Goal: Transaction & Acquisition: Purchase product/service

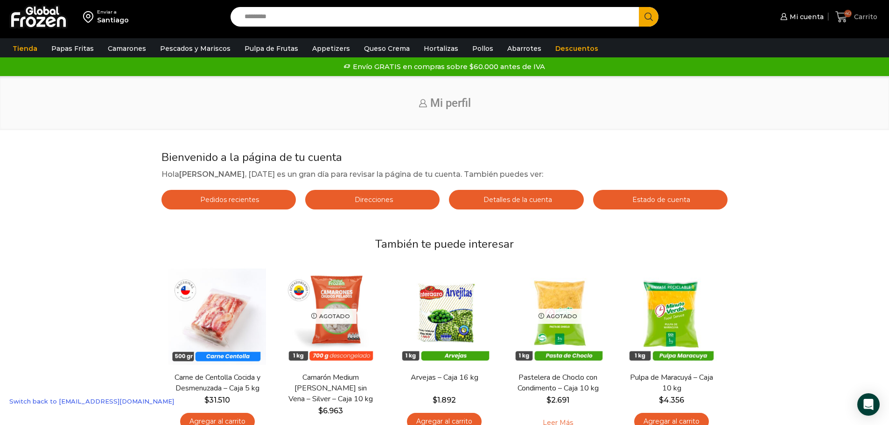
click at [853, 24] on link "40 Carrito" at bounding box center [856, 17] width 47 height 22
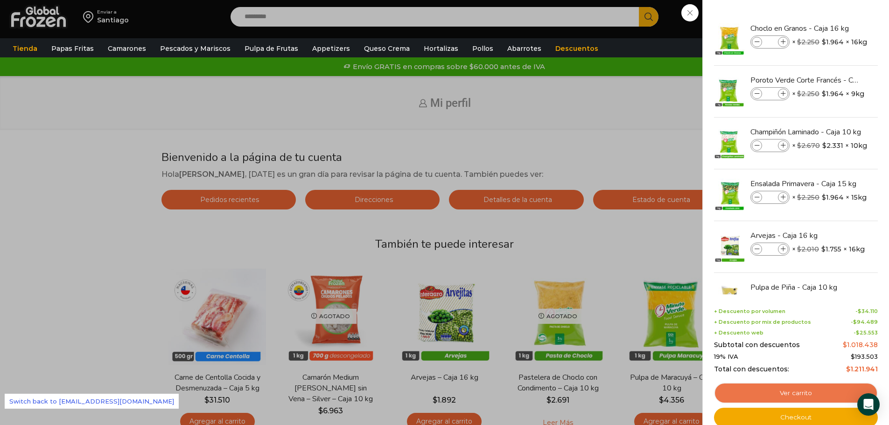
click at [802, 395] on link "Ver carrito" at bounding box center [796, 392] width 164 height 21
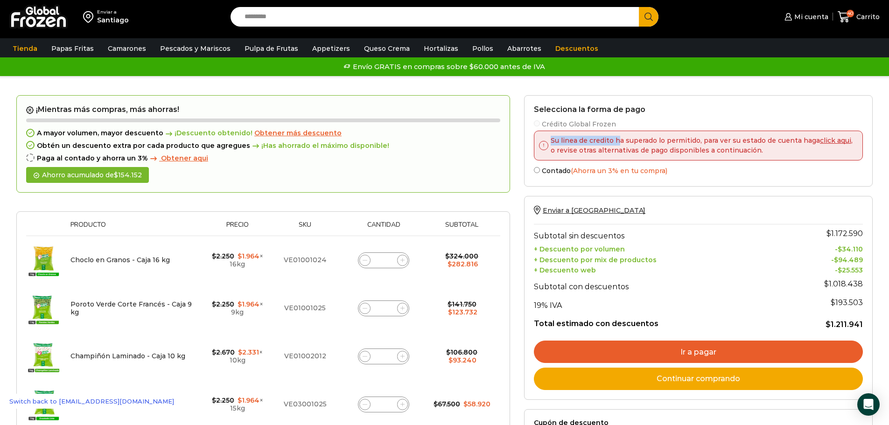
drag, startPoint x: 550, startPoint y: 140, endPoint x: 617, endPoint y: 144, distance: 66.8
click at [617, 144] on p "Su linea de credito ha superado lo permitido, para ver su estado de cuenta haga…" at bounding box center [701, 146] width 307 height 20
click at [557, 141] on p "Su linea de credito ha superado lo permitido, para ver su estado de cuenta haga…" at bounding box center [701, 146] width 307 height 20
drag, startPoint x: 549, startPoint y: 139, endPoint x: 696, endPoint y: 140, distance: 146.9
click at [696, 140] on p "Su linea de credito ha superado lo permitido, para ver su estado de cuenta haga…" at bounding box center [701, 146] width 307 height 20
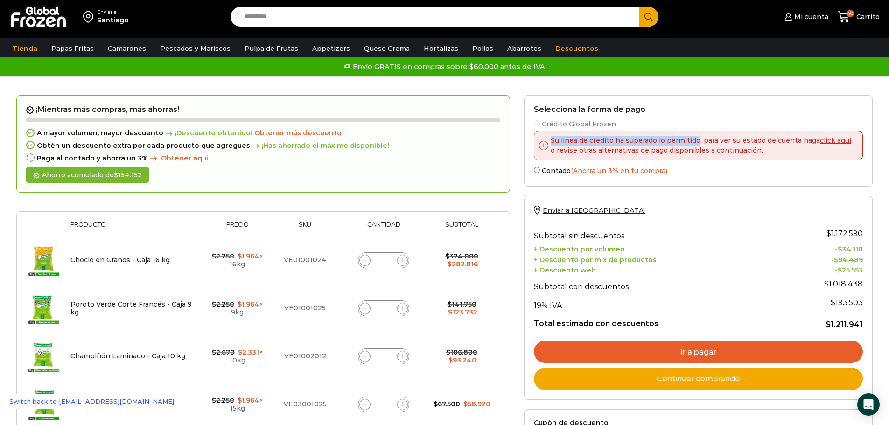
copy p "Su linea de credito ha superado lo permitido"
